Goal: Find specific page/section: Find specific page/section

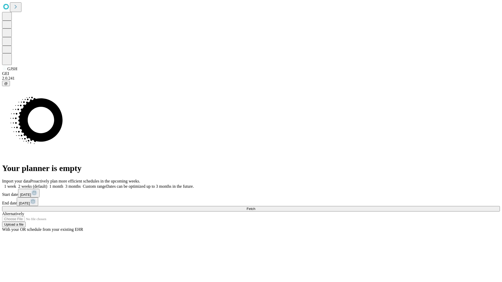
click at [255, 207] on span "Fetch" at bounding box center [251, 209] width 9 height 4
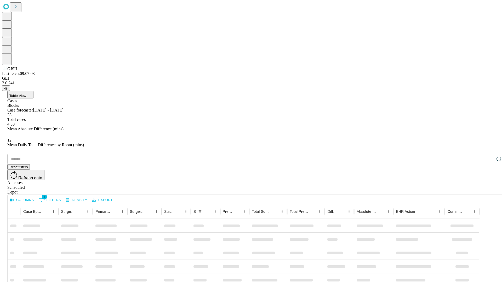
click at [488, 190] on div "Depot" at bounding box center [256, 192] width 498 height 5
